Goal: Information Seeking & Learning: Find specific page/section

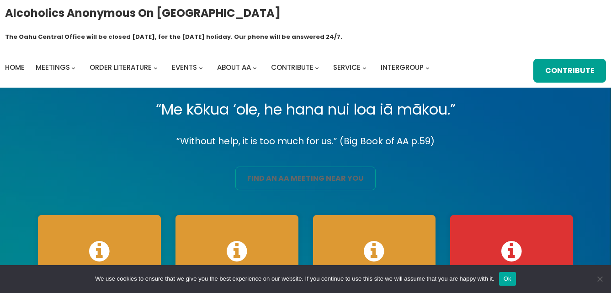
click at [287, 167] on link "find an aa meeting near you" at bounding box center [305, 179] width 140 height 24
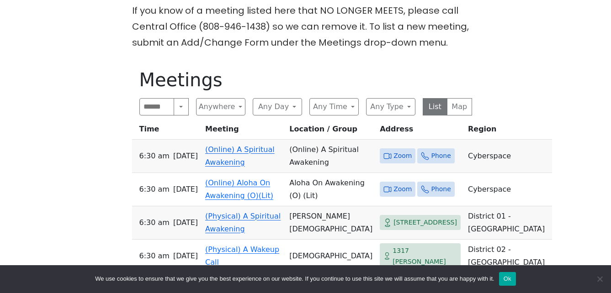
click at [244, 145] on link "(Online) A Spiritual Awakening" at bounding box center [239, 155] width 69 height 21
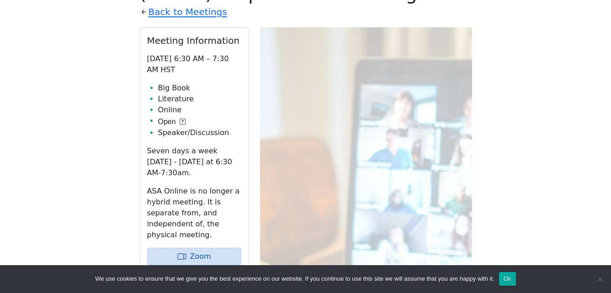
scroll to position [361, 0]
click at [203, 248] on link "Zoom" at bounding box center [194, 256] width 94 height 17
